Goal: Transaction & Acquisition: Purchase product/service

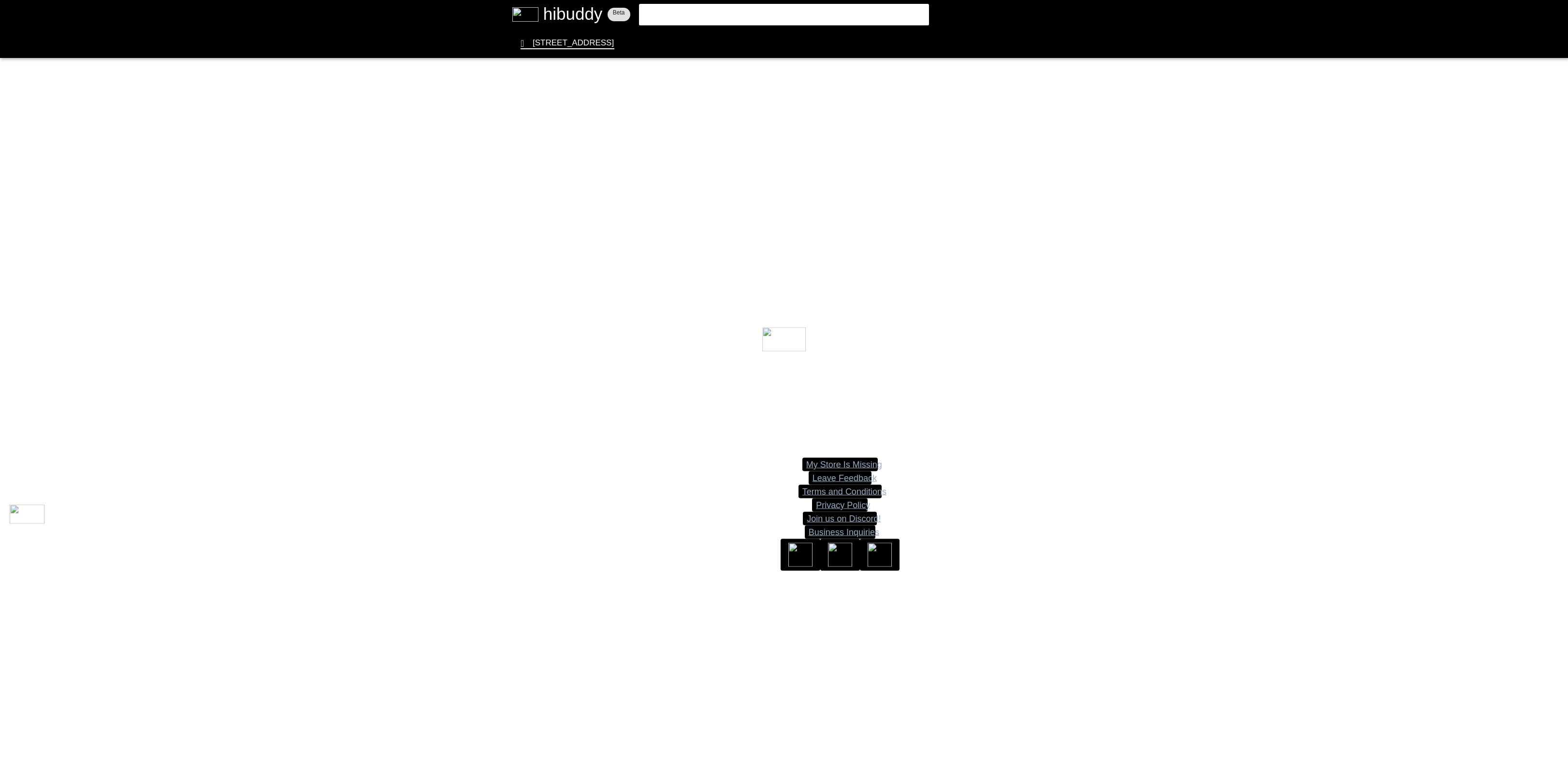
click at [847, 8] on flt-glass-pane at bounding box center [784, 383] width 1568 height 767
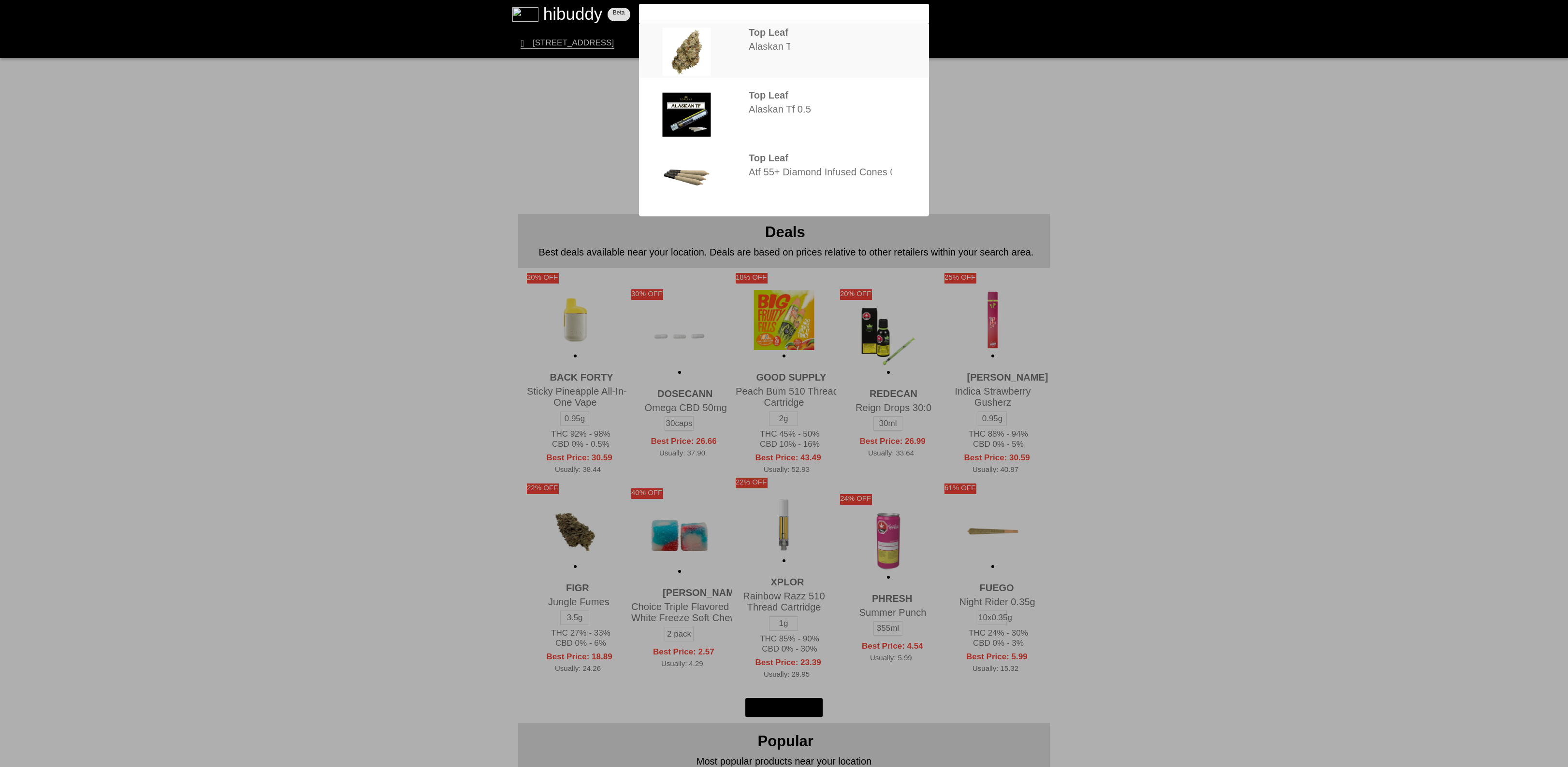
type input "Top Leaf Alaskan TF"
click at [739, 46] on flt-glass-pane at bounding box center [784, 383] width 1568 height 767
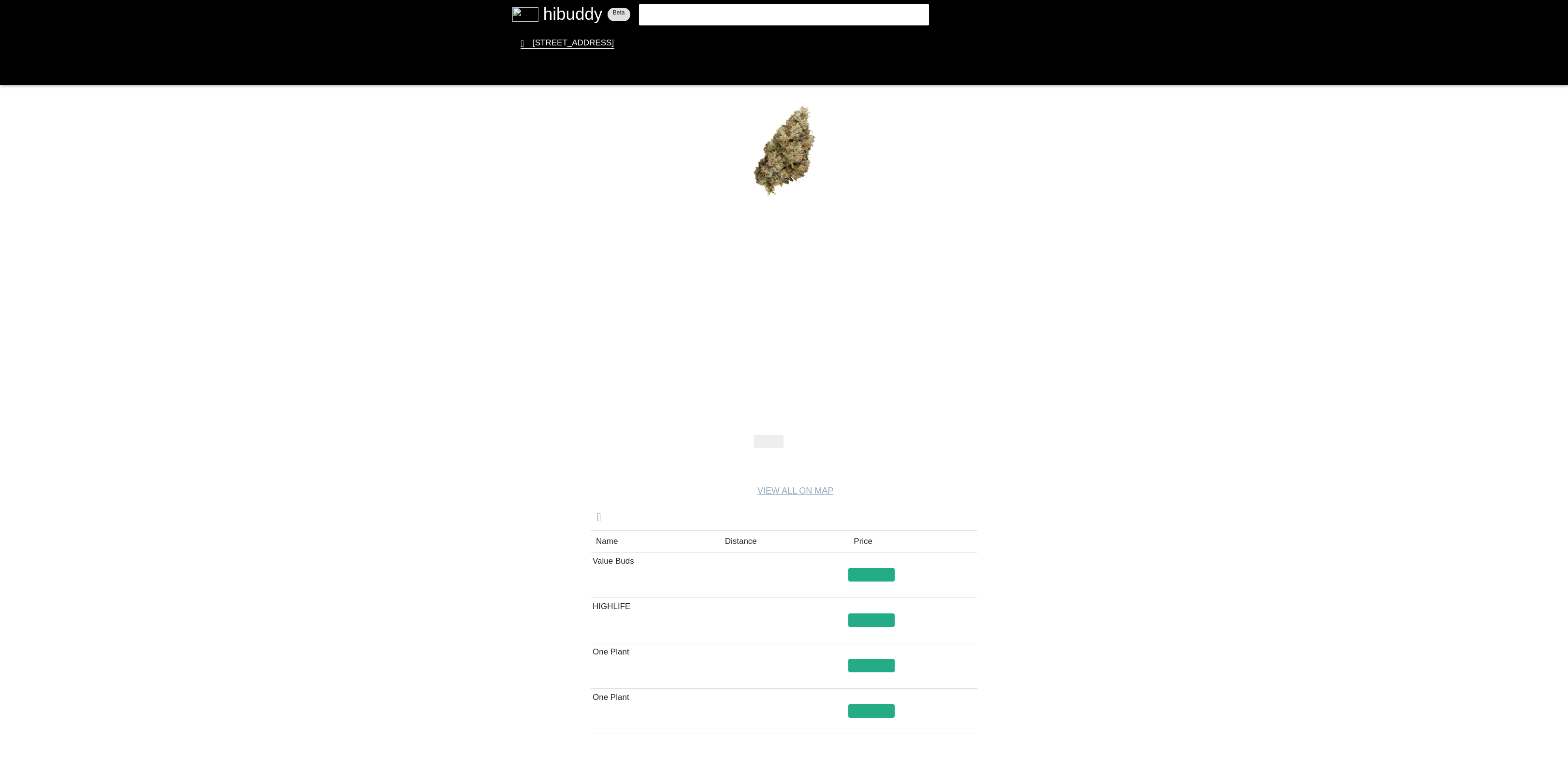
drag, startPoint x: 754, startPoint y: 341, endPoint x: 775, endPoint y: 326, distance: 25.8
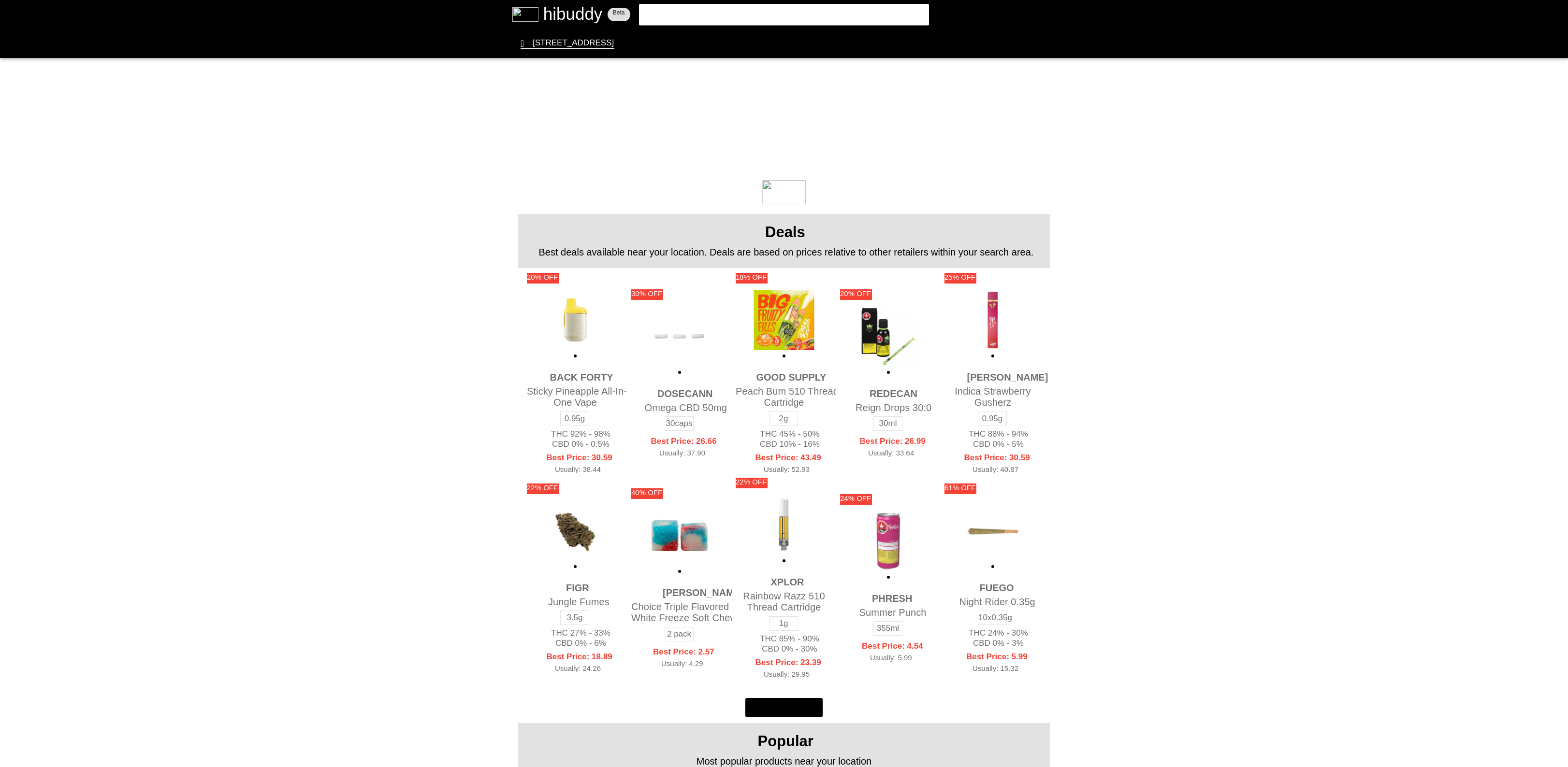
drag, startPoint x: 797, startPoint y: 382, endPoint x: 795, endPoint y: 393, distance: 11.2
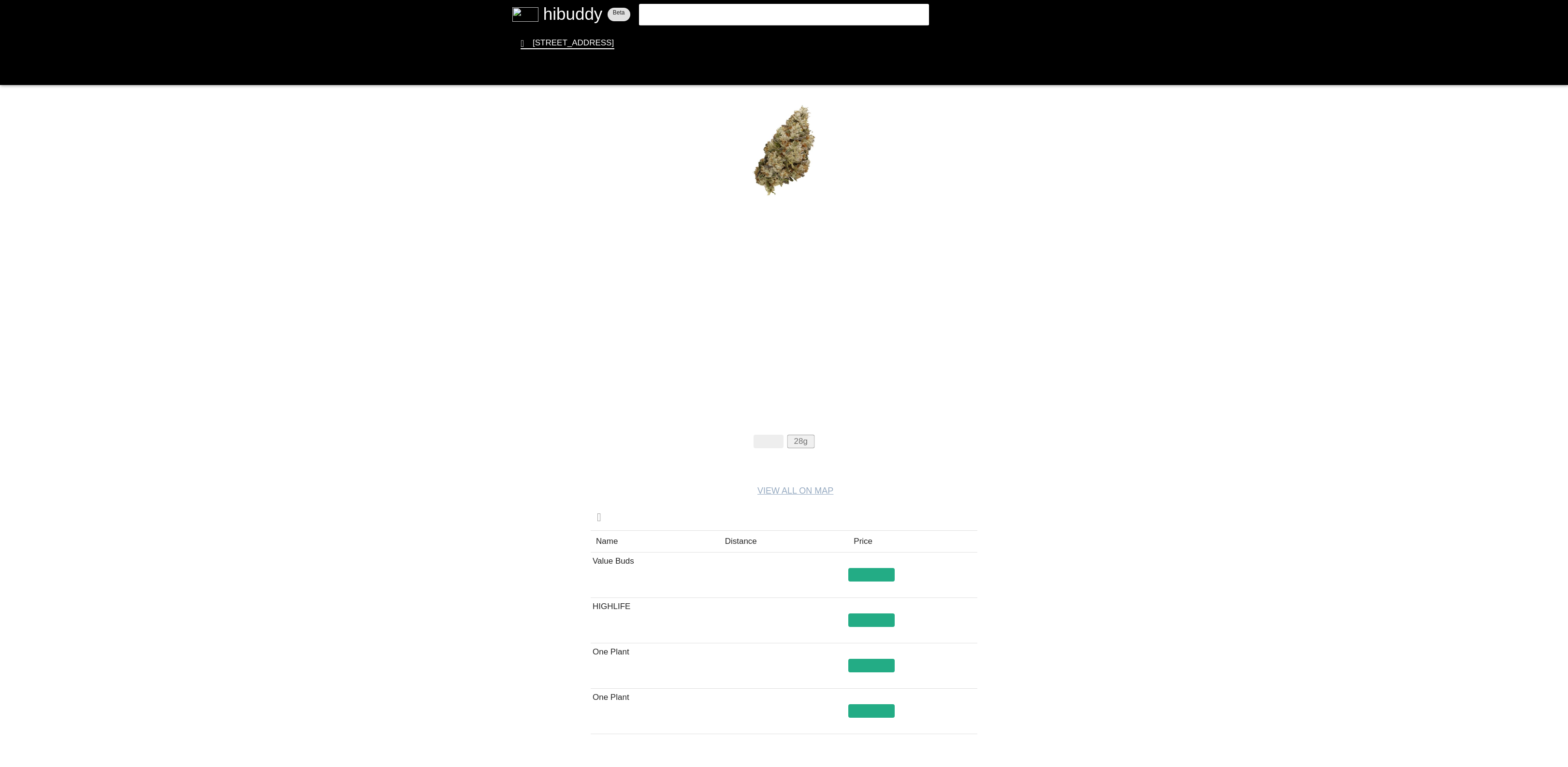
click at [800, 445] on flt-glass-pane at bounding box center [784, 383] width 1568 height 767
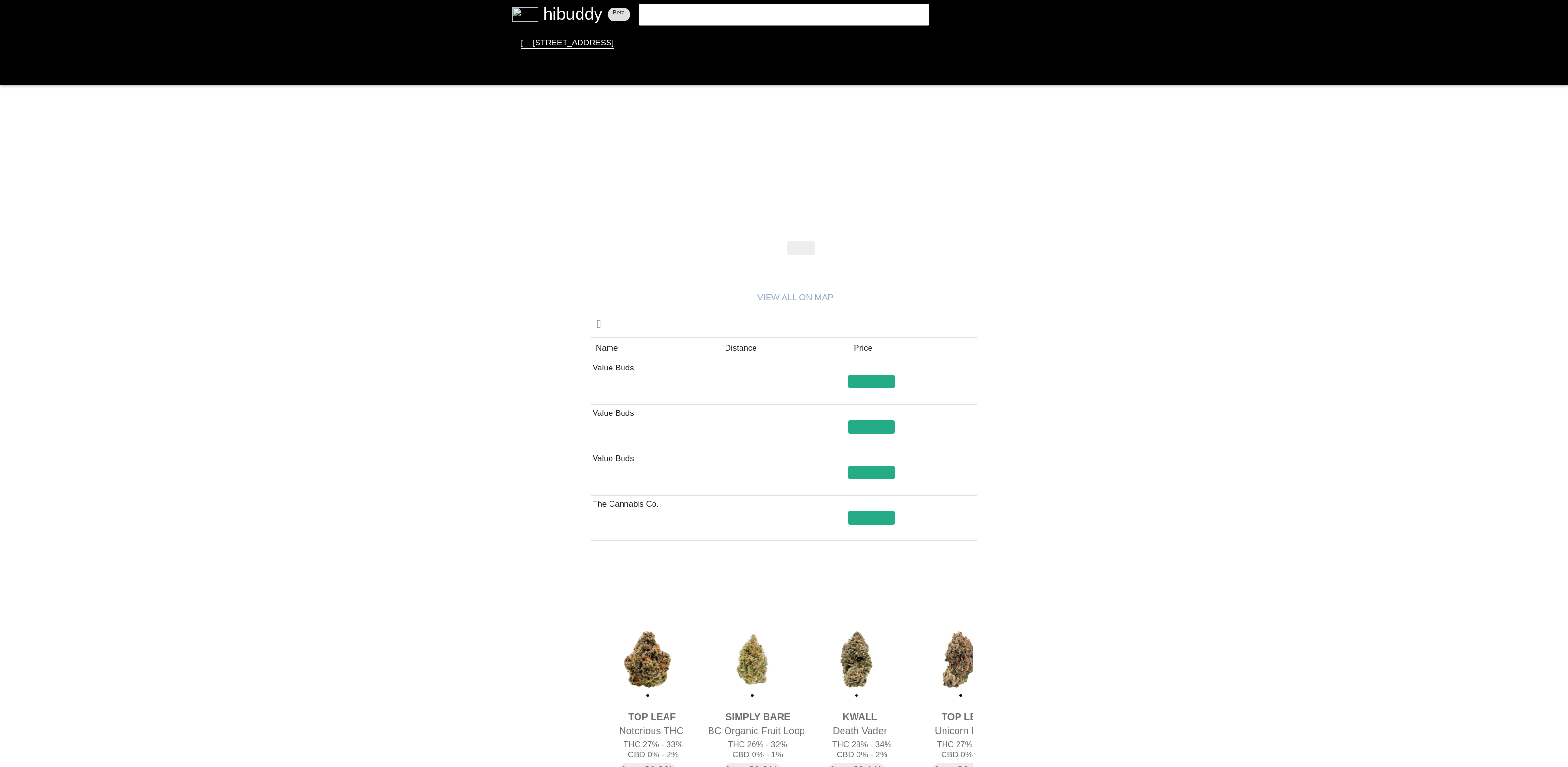
drag, startPoint x: 281, startPoint y: 358, endPoint x: 287, endPoint y: 353, distance: 7.8
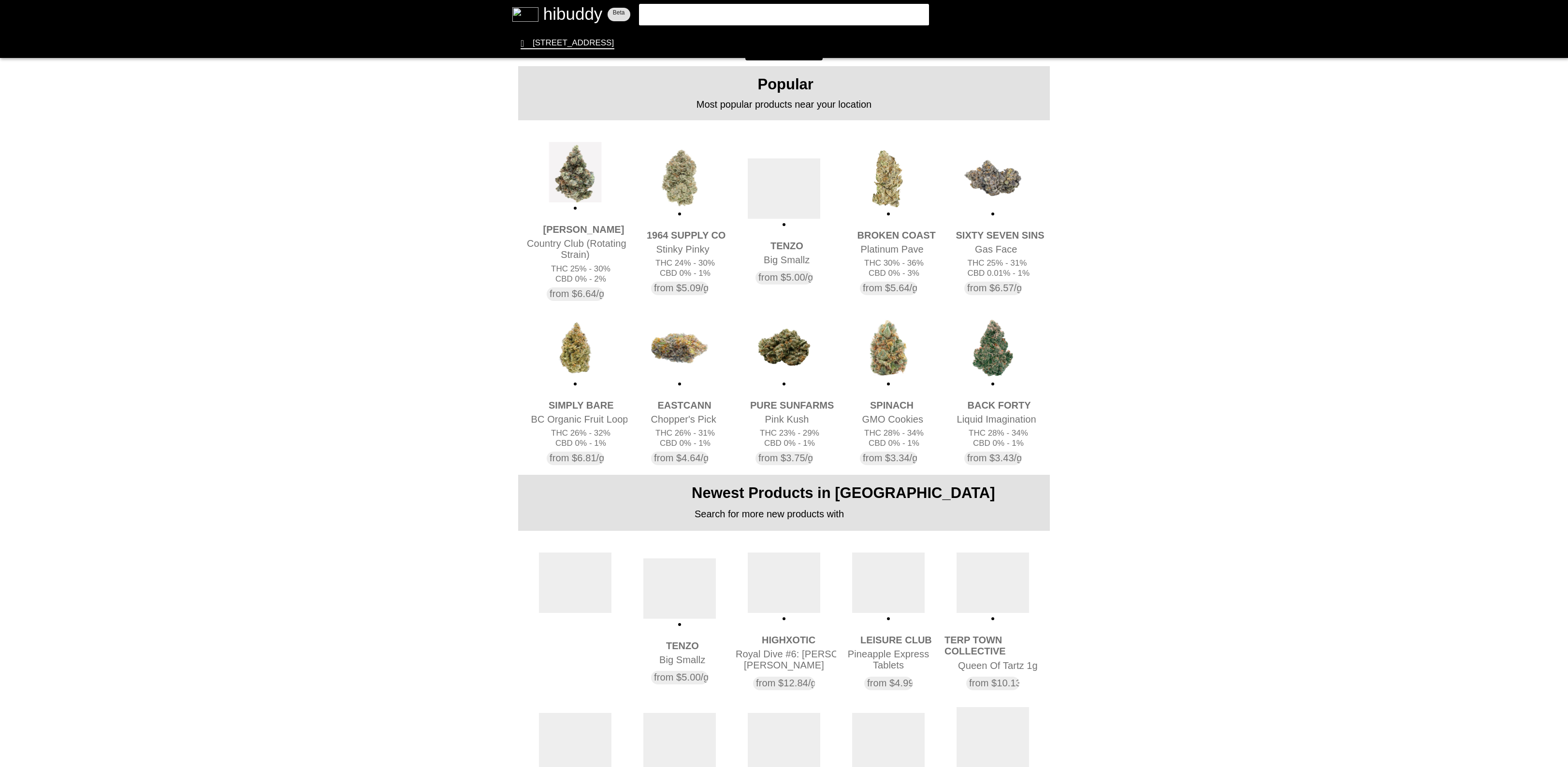
click at [683, 367] on flt-glass-pane at bounding box center [784, 383] width 1568 height 767
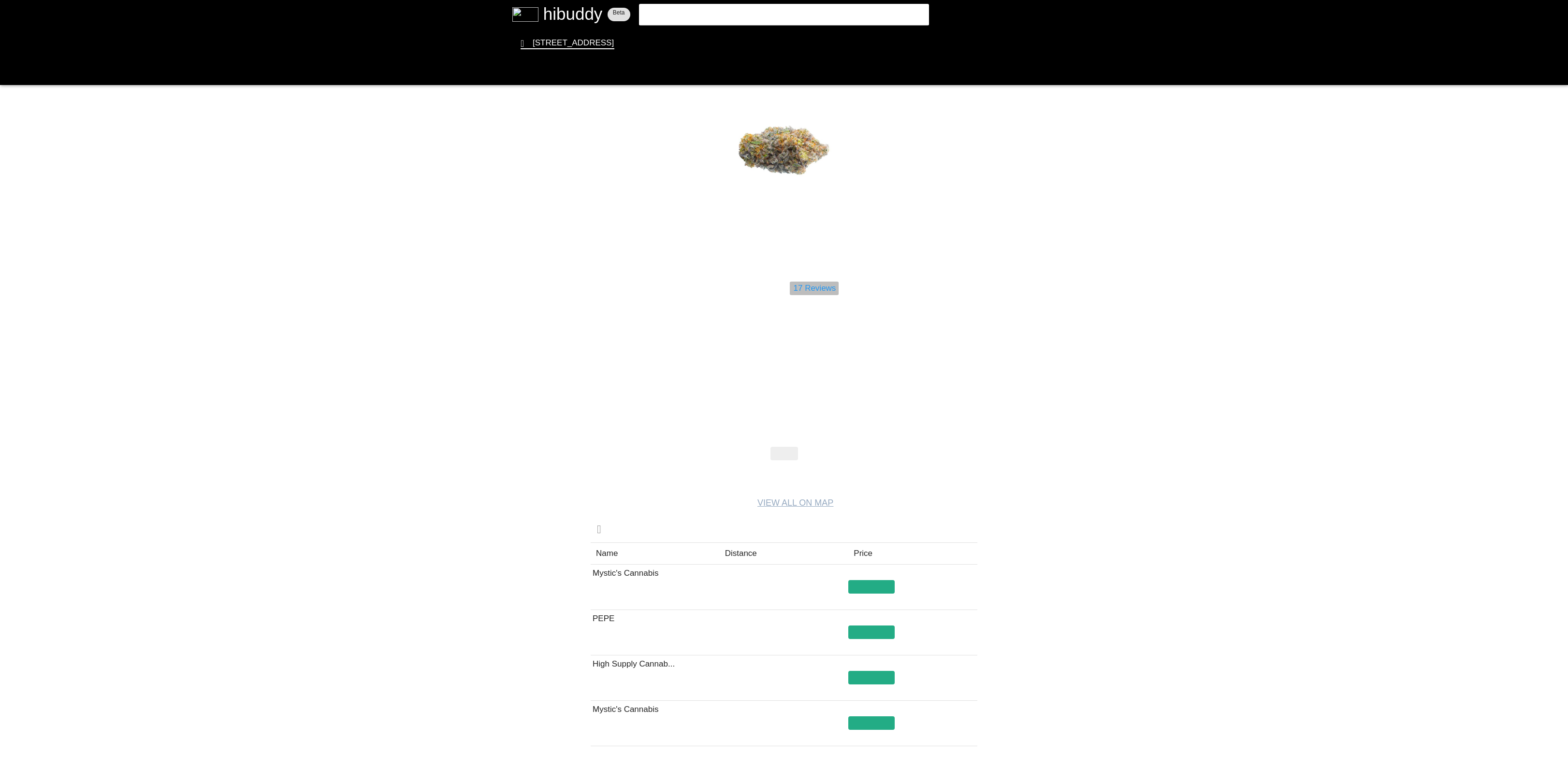
click at [827, 288] on flt-glass-pane at bounding box center [784, 383] width 1568 height 767
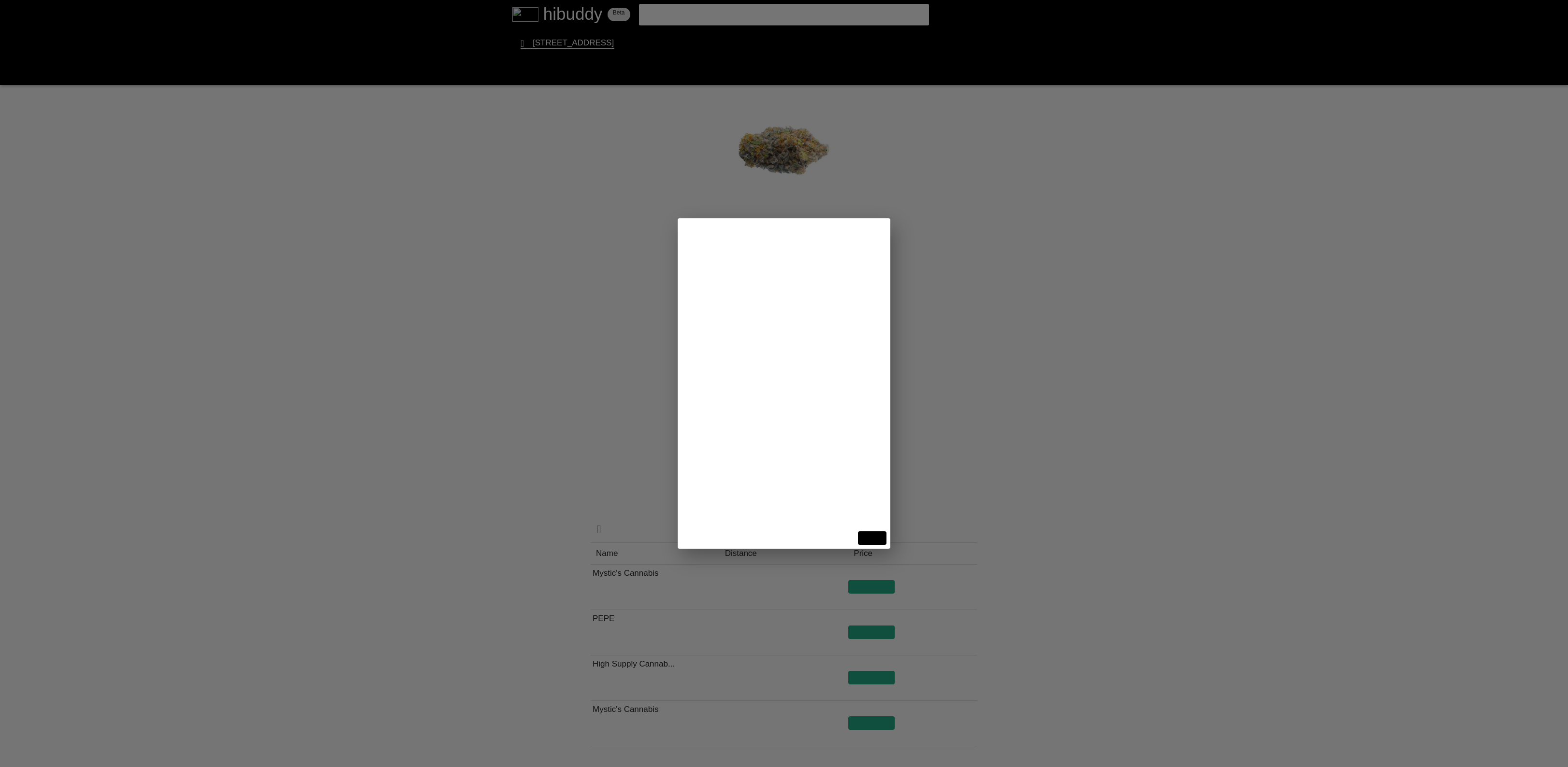
drag, startPoint x: 1307, startPoint y: 230, endPoint x: 1301, endPoint y: 229, distance: 6.1
click at [1307, 231] on flt-glass-pane at bounding box center [784, 383] width 1568 height 767
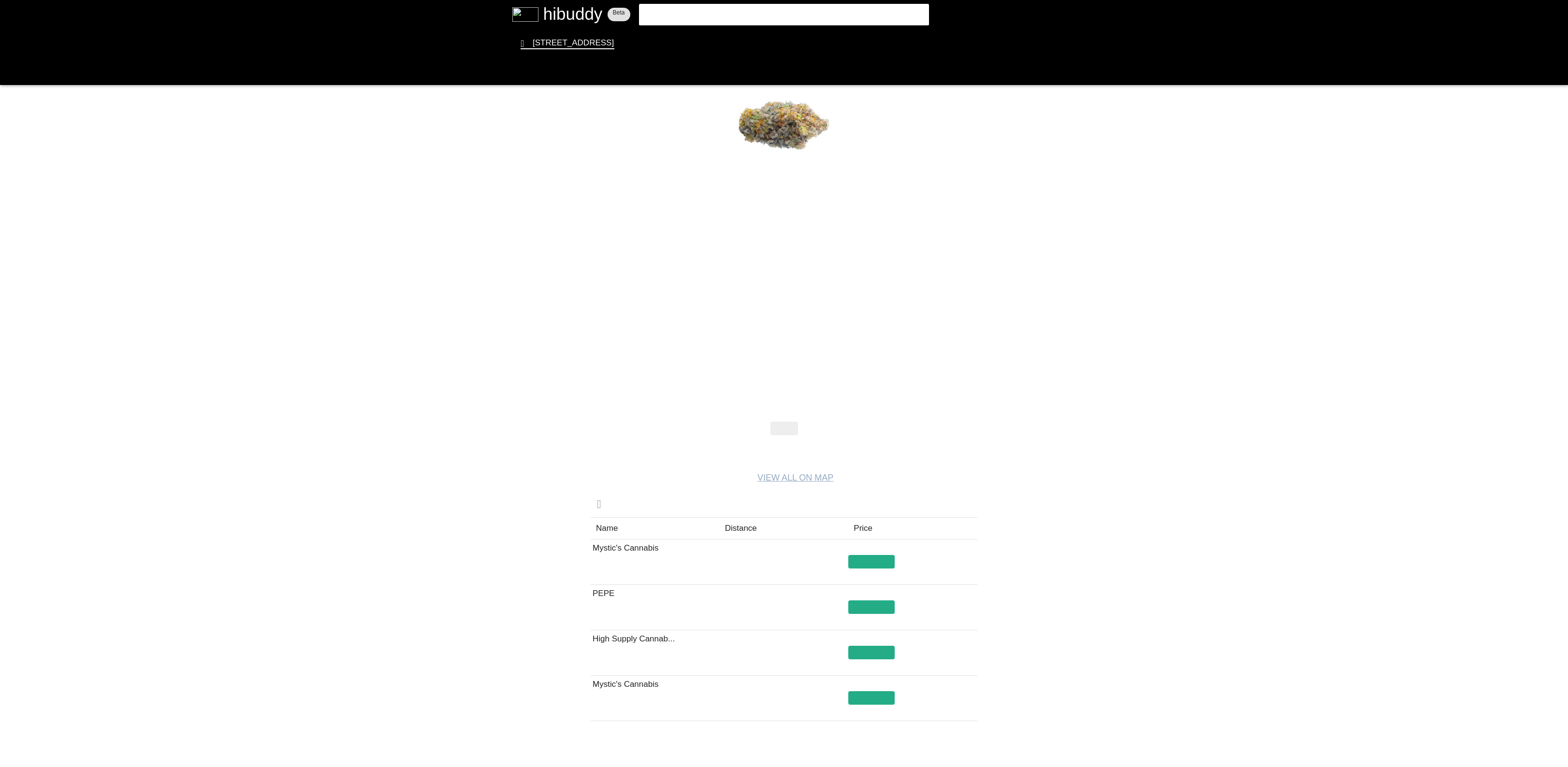
drag, startPoint x: 805, startPoint y: 228, endPoint x: 752, endPoint y: 204, distance: 58.2
click at [752, 204] on flt-glass-pane at bounding box center [784, 383] width 1568 height 767
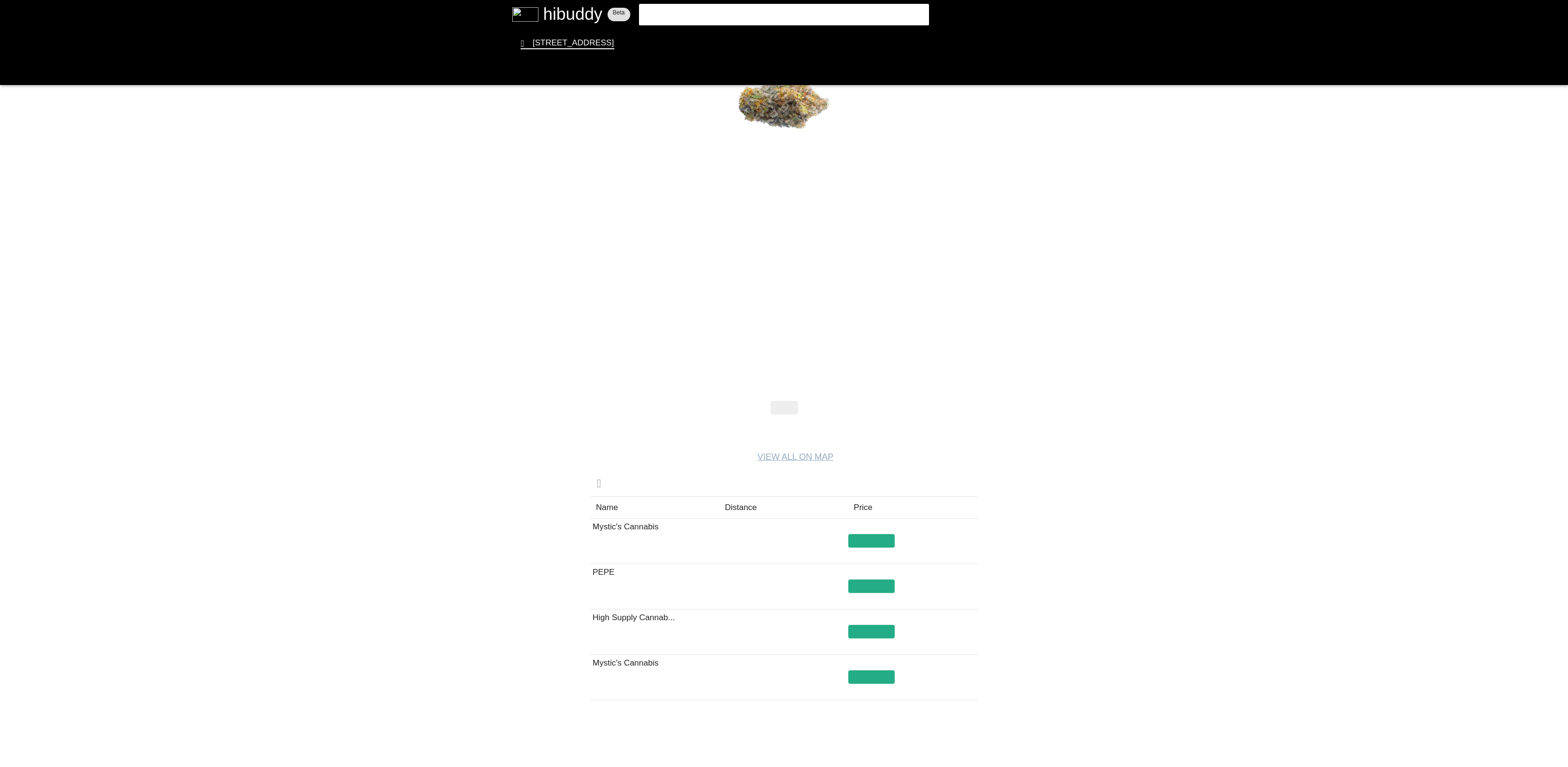
click at [789, 177] on flt-glass-pane at bounding box center [784, 383] width 1568 height 767
